Goal: Task Accomplishment & Management: Manage account settings

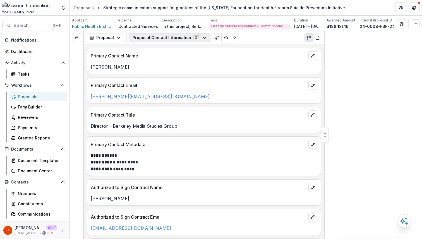
click at [152, 38] on button "Proposal Contact Information 21" at bounding box center [170, 37] width 82 height 9
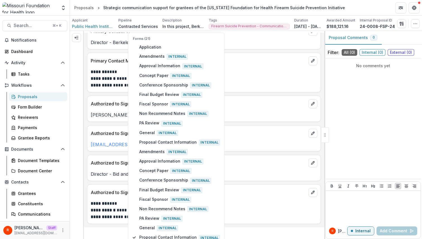
scroll to position [13, 0]
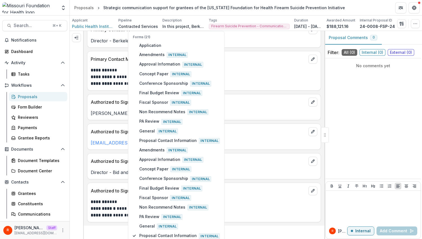
click at [244, 109] on div "Darneshia Blackmon" at bounding box center [203, 112] width 233 height 10
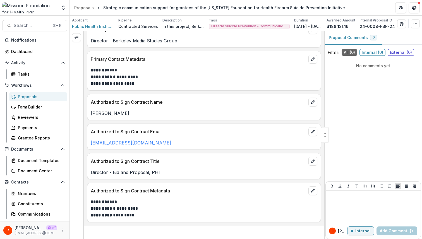
scroll to position [0, 0]
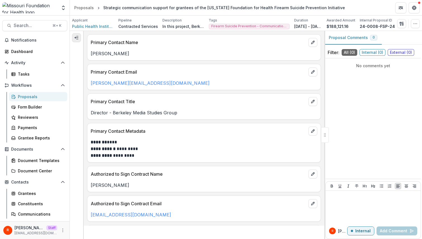
click at [73, 35] on button "Expand left" at bounding box center [76, 37] width 9 height 9
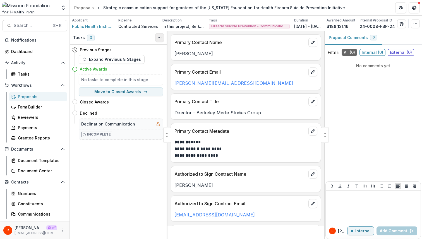
click at [158, 38] on icon "Toggle View Cancelled Tasks" at bounding box center [160, 37] width 4 height 4
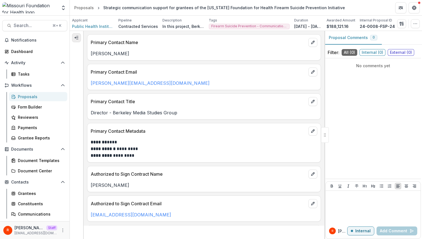
click at [72, 34] on button "Expand left" at bounding box center [76, 37] width 9 height 9
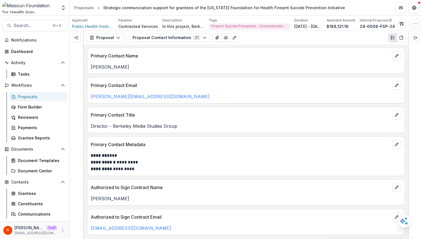
drag, startPoint x: 325, startPoint y: 134, endPoint x: 192, endPoint y: 71, distance: 147.4
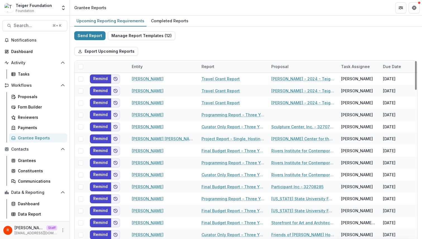
click at [141, 65] on div "Entity" at bounding box center [137, 67] width 18 height 6
click at [149, 77] on input at bounding box center [163, 79] width 67 height 9
paste input "**********"
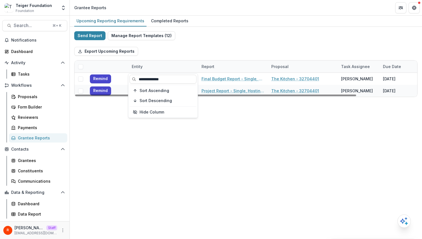
type input "**********"
click at [205, 49] on div "Export Upcoming Reports" at bounding box center [246, 51] width 344 height 18
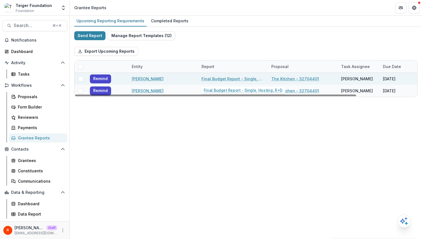
click at [212, 78] on link "Final Budget Report - Single, Hosting, R+D" at bounding box center [233, 79] width 63 height 6
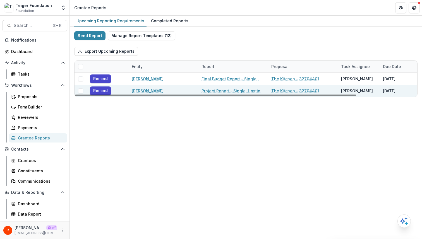
click at [212, 90] on link "Project Report - Single, Hosting, R+D" at bounding box center [233, 91] width 63 height 6
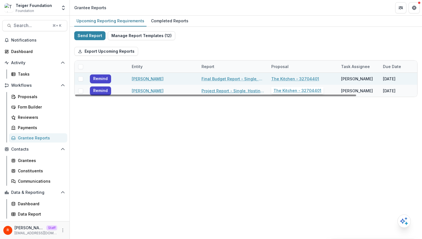
scroll to position [0, 74]
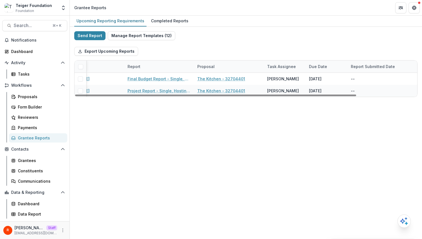
click at [316, 48] on div "Export Upcoming Reports" at bounding box center [246, 51] width 344 height 18
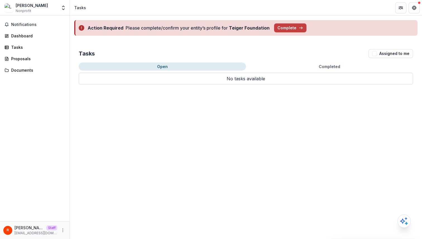
click at [53, 3] on div "[PERSON_NAME] Nonprofit" at bounding box center [30, 8] width 53 height 11
click at [53, 3] on div "Legacy Russell Nonprofit" at bounding box center [30, 8] width 53 height 11
copy div "Legacy Russell"
click at [62, 231] on icon "More" at bounding box center [63, 230] width 4 height 4
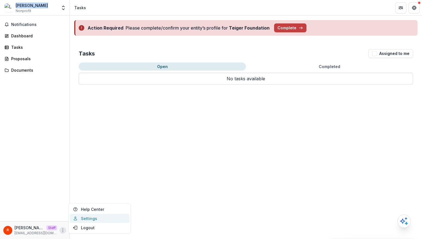
click at [101, 214] on link "Settings" at bounding box center [100, 218] width 60 height 9
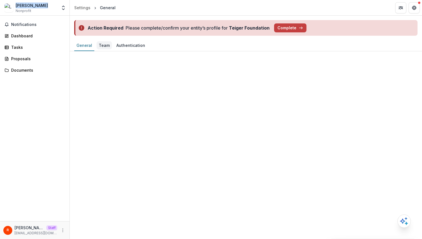
click at [104, 49] on div "Team" at bounding box center [104, 45] width 15 height 8
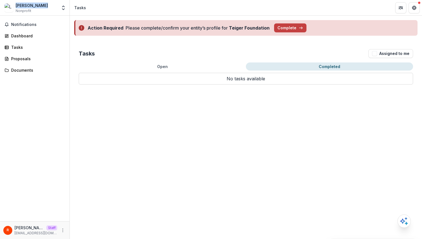
click at [325, 63] on button "Completed" at bounding box center [329, 67] width 167 height 8
click at [212, 71] on div "Open Completed No tasks available No tasks available" at bounding box center [246, 74] width 335 height 22
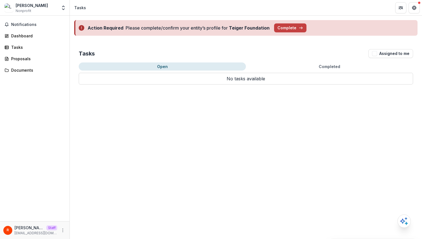
click at [170, 63] on button "Open" at bounding box center [162, 67] width 167 height 8
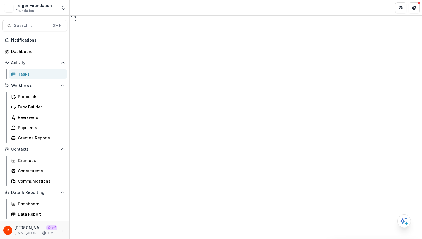
select select "********"
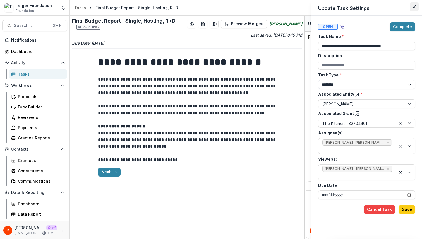
click at [414, 7] on icon "Close" at bounding box center [414, 6] width 3 height 3
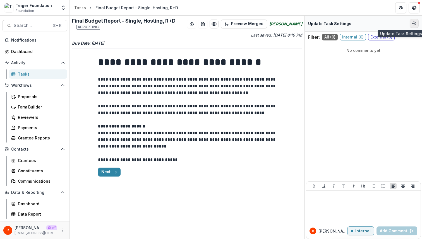
click at [417, 20] on button "Edit Form Settings" at bounding box center [414, 23] width 9 height 9
select select "********"
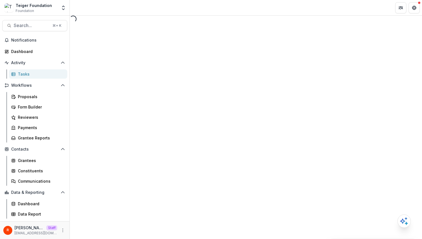
select select "********"
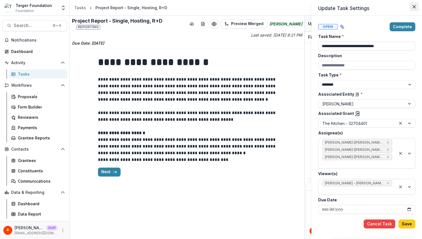
click at [413, 6] on icon "Close" at bounding box center [414, 6] width 3 height 3
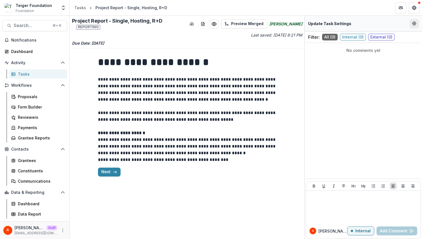
click at [415, 23] on icon "Edit Form Settings" at bounding box center [414, 23] width 4 height 4
select select "********"
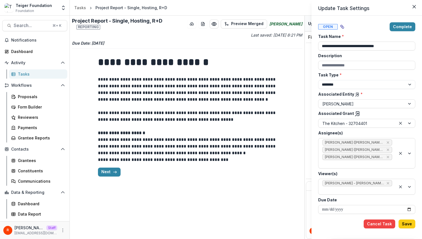
click at [355, 112] on icon at bounding box center [358, 114] width 6 height 6
click at [355, 93] on icon at bounding box center [357, 94] width 4 height 4
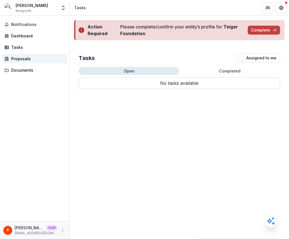
click at [39, 60] on div "Proposals" at bounding box center [37, 59] width 52 height 6
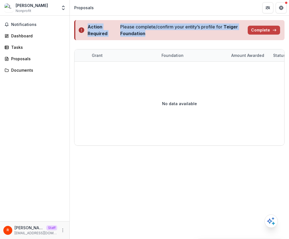
drag, startPoint x: 88, startPoint y: 25, endPoint x: 161, endPoint y: 31, distance: 73.4
click at [161, 30] on div "Action Required Please complete/confirm your entity’s profile for Teiger Founda…" at bounding box center [179, 30] width 211 height 20
click at [146, 30] on div "Please complete/confirm your entity’s profile for Teiger Foundation" at bounding box center [181, 29] width 123 height 13
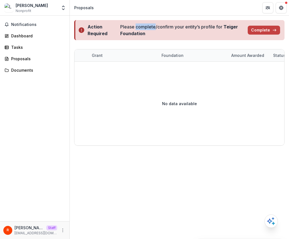
click at [146, 30] on div "Please complete/confirm your entity’s profile for Teiger Foundation" at bounding box center [181, 29] width 123 height 13
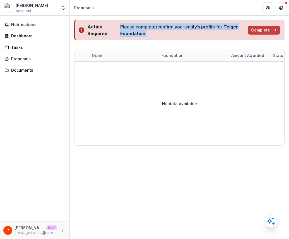
click at [146, 30] on div "Please complete/confirm your entity’s profile for Teiger Foundation" at bounding box center [181, 29] width 123 height 13
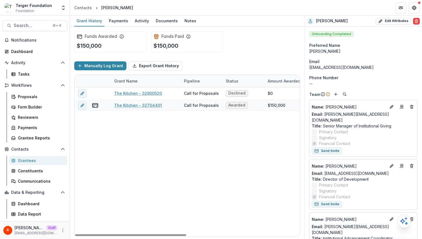
click at [272, 39] on div "Funds Awarded $150,000 Funds Paid $150,000" at bounding box center [187, 42] width 226 height 30
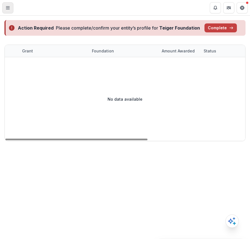
click at [4, 6] on button "Toggle Menu" at bounding box center [7, 7] width 11 height 11
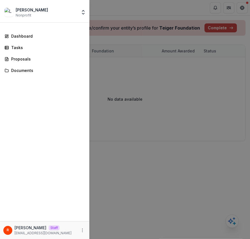
click at [156, 179] on div "[PERSON_NAME] Nonprofit Team Settings Settings Dashboard Tasks Proposals Docume…" at bounding box center [125, 119] width 250 height 239
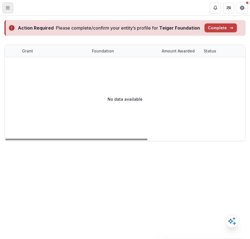
click at [8, 6] on icon "Toggle Menu" at bounding box center [8, 8] width 4 height 4
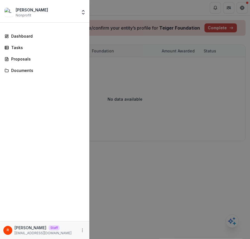
click at [146, 34] on div "Legacy Russell Nonprofit Team Settings Settings Dashboard Tasks Proposals Docum…" at bounding box center [125, 119] width 250 height 239
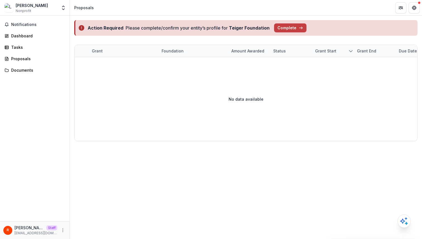
click at [131, 28] on div "Please complete/confirm your entity’s profile for Teiger Foundation" at bounding box center [198, 28] width 144 height 7
drag, startPoint x: 131, startPoint y: 28, endPoint x: 225, endPoint y: 28, distance: 94.1
click at [225, 28] on div "Please complete/confirm your entity’s profile for Teiger Foundation" at bounding box center [198, 28] width 144 height 7
copy div "Please complete/confirm your entity’s profile for"
click at [223, 101] on div "No data available" at bounding box center [246, 99] width 343 height 84
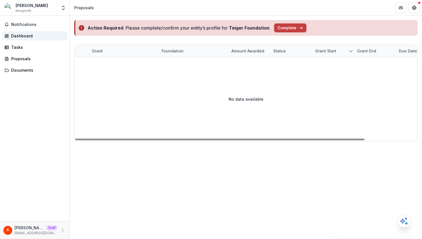
click at [21, 39] on link "Dashboard" at bounding box center [34, 35] width 65 height 9
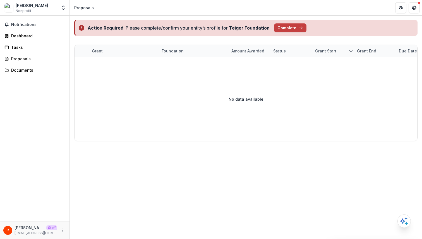
click at [165, 126] on div "No data available" at bounding box center [246, 99] width 343 height 84
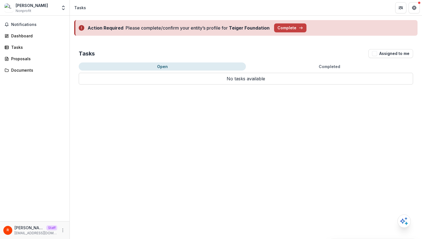
click at [300, 109] on div "Action Required Please complete/confirm your entity’s profile for Teiger Founda…" at bounding box center [246, 128] width 352 height 224
click at [266, 66] on button "Completed" at bounding box center [329, 67] width 167 height 8
click at [231, 65] on button "Open" at bounding box center [162, 67] width 167 height 8
click at [238, 79] on p "No tasks available" at bounding box center [246, 79] width 335 height 12
click at [27, 59] on div "Proposals" at bounding box center [37, 59] width 52 height 6
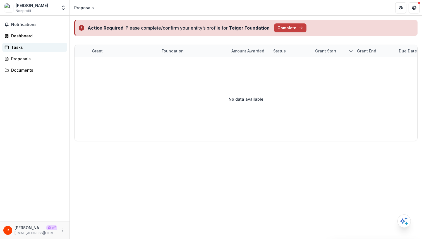
click at [23, 47] on div "Tasks" at bounding box center [37, 47] width 52 height 6
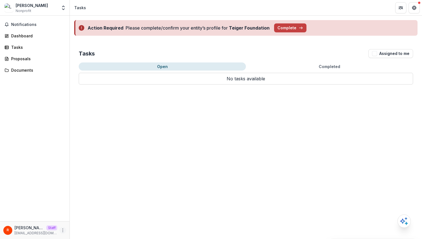
click at [61, 233] on button "More" at bounding box center [62, 230] width 7 height 7
click at [84, 218] on link "Settings" at bounding box center [100, 218] width 60 height 9
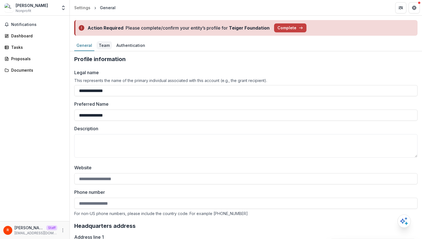
click at [102, 47] on div "Team" at bounding box center [104, 45] width 15 height 8
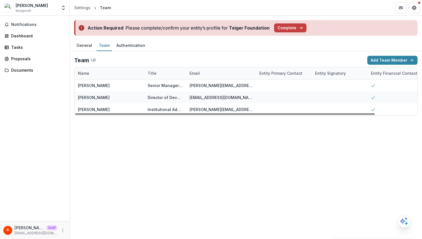
click at [95, 27] on div "Action Required" at bounding box center [106, 28] width 36 height 7
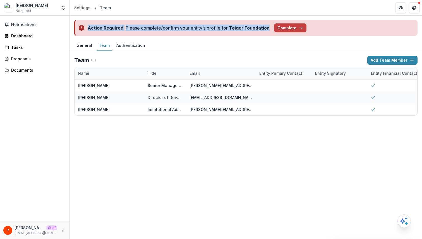
drag, startPoint x: 95, startPoint y: 27, endPoint x: 252, endPoint y: 26, distance: 157.2
click at [252, 26] on div "Action Required Please complete/confirm your entity’s profile for Teiger Founda…" at bounding box center [246, 28] width 344 height 16
copy div "Action Required Please complete/confirm your entity’s profile for Teiger Founda…"
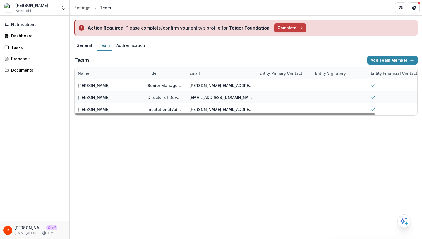
click at [167, 65] on div "Team ( 3 ) Add Team Member Name Title Email Entity Primary Contact Entity Signa…" at bounding box center [246, 86] width 344 height 60
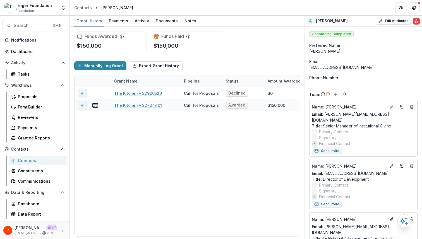
click at [250, 35] on span "Onboarding Completed" at bounding box center [331, 34] width 44 height 6
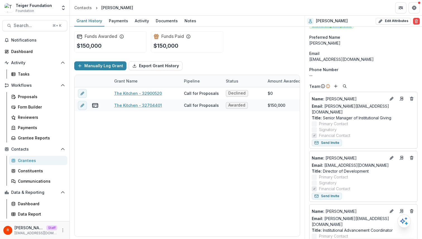
scroll to position [11, 0]
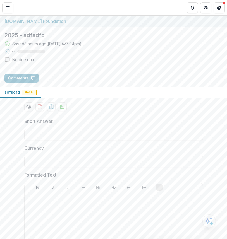
scroll to position [149, 0]
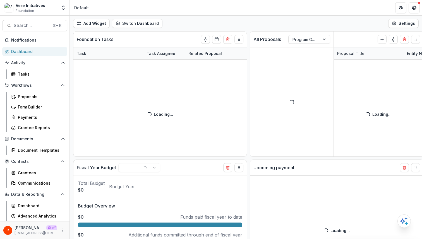
select select "******"
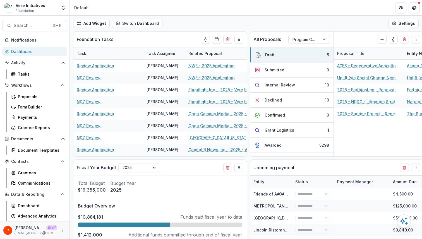
select select "******"
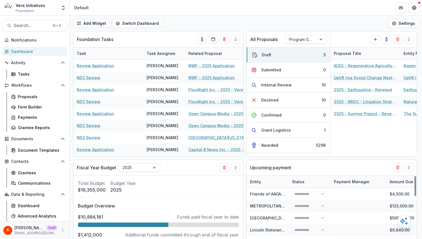
click at [248, 23] on div "Add Widget Switch Dashboard Default New Dashboard Settings" at bounding box center [246, 24] width 352 height 16
select select "******"
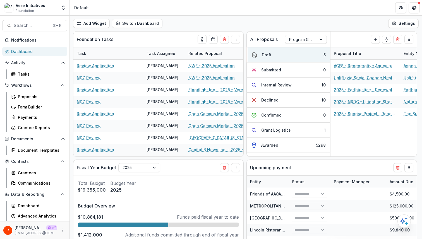
select select "******"
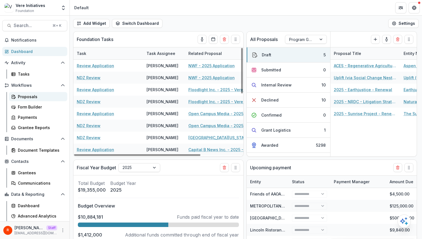
click at [50, 96] on div "Proposals" at bounding box center [40, 97] width 45 height 6
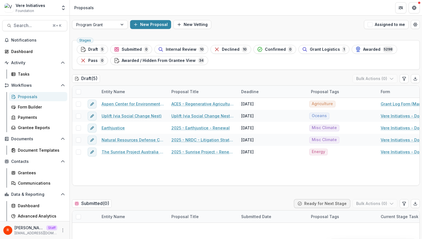
click at [298, 18] on div "Program Grant New Proposal New Vetting Assigned to me" at bounding box center [246, 25] width 352 height 18
click at [283, 70] on div "Stages Draft 5 Submitted 0 Internal Review 10 Declined 10 Confirmed 0 Grant Log…" at bounding box center [246, 55] width 348 height 30
